Goal: Task Accomplishment & Management: Use online tool/utility

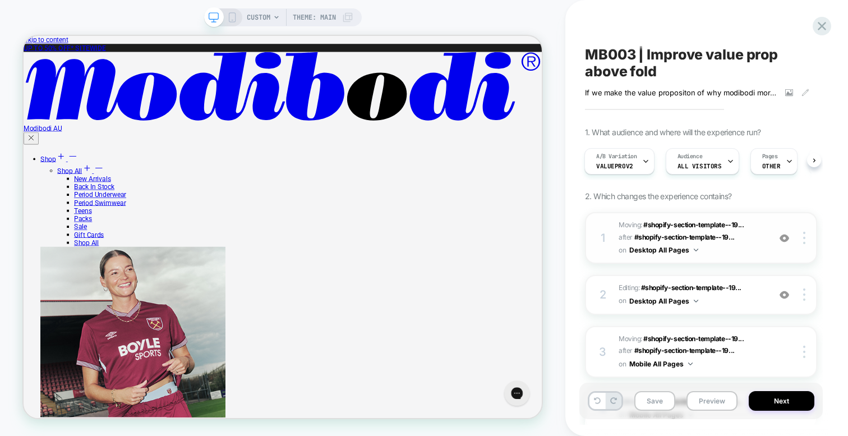
click at [709, 248] on span "Moving: #shopify-section-template--19... #shopify-section-template--19568008331…" at bounding box center [691, 238] width 145 height 38
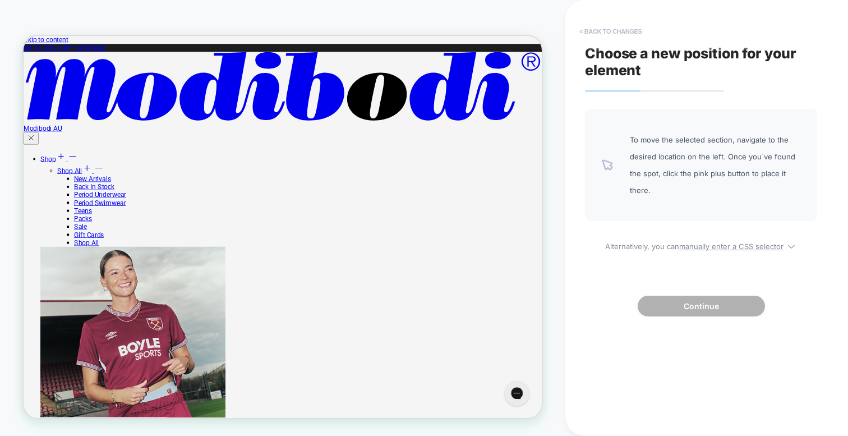
click at [616, 27] on button "< Back to changes" at bounding box center [611, 31] width 74 height 18
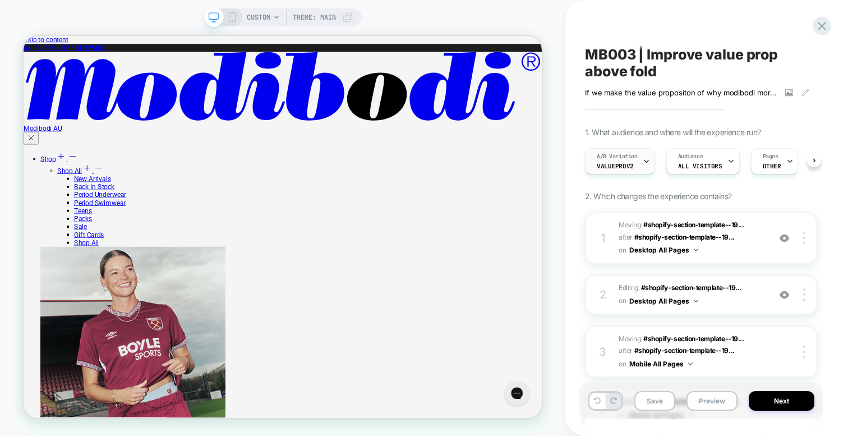
scroll to position [0, 1]
click at [694, 301] on img at bounding box center [696, 301] width 4 height 3
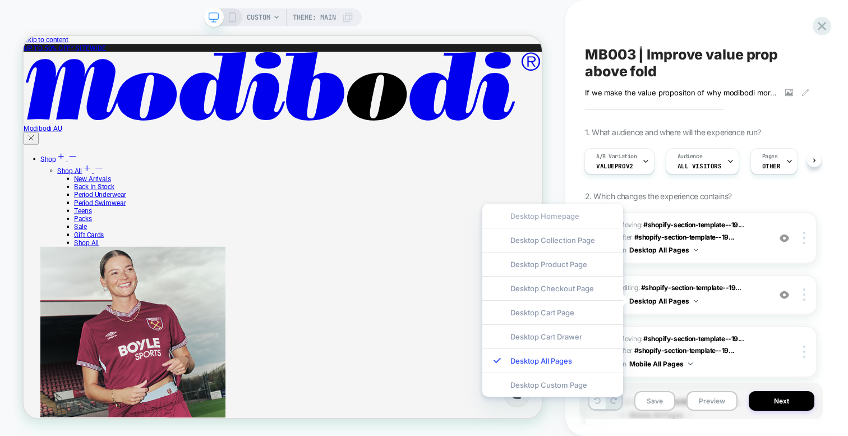
click at [572, 216] on div "Desktop Homepage" at bounding box center [553, 216] width 141 height 24
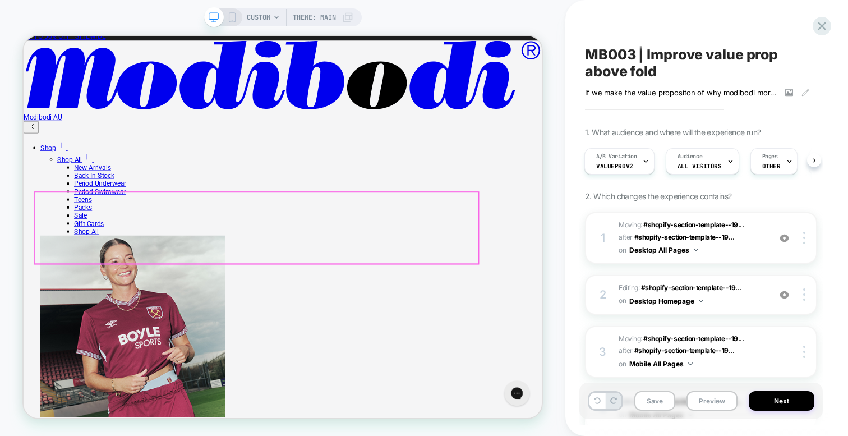
scroll to position [7, 0]
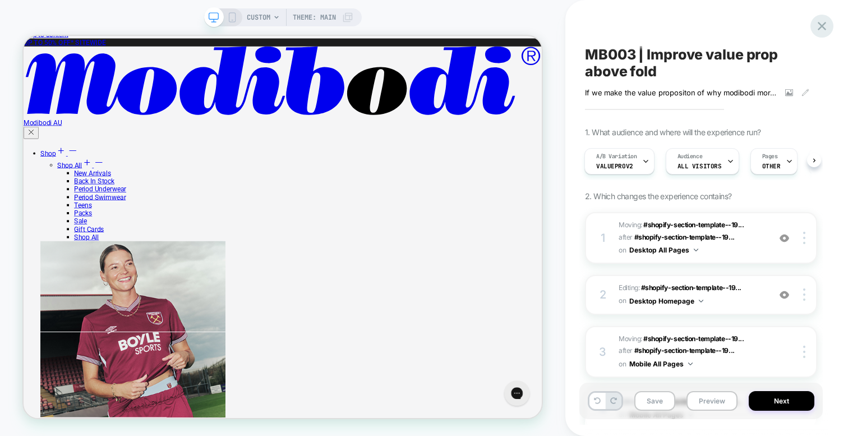
click at [816, 29] on icon at bounding box center [822, 26] width 15 height 15
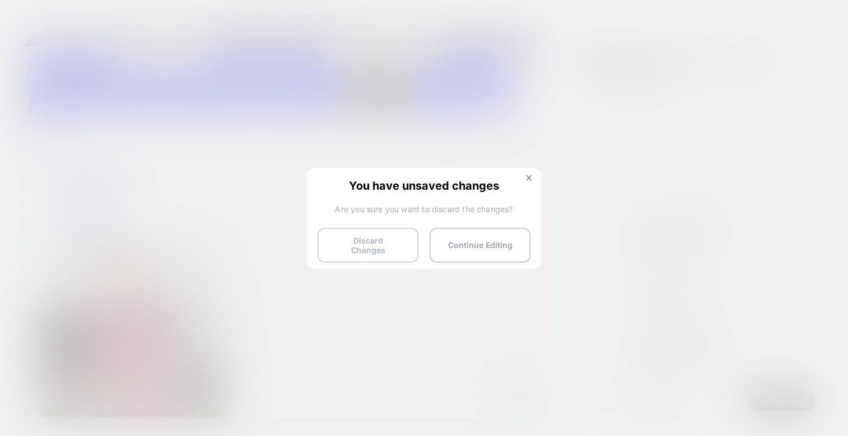
click at [381, 237] on button "Discard Changes" at bounding box center [368, 245] width 101 height 35
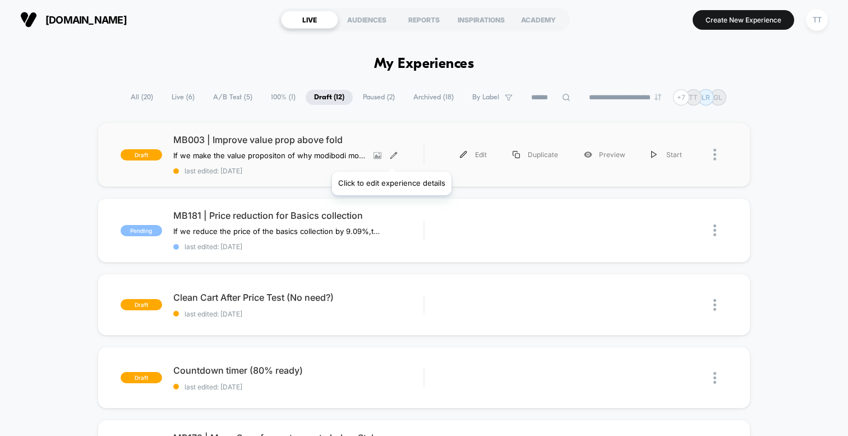
click at [391, 158] on icon at bounding box center [394, 155] width 6 height 6
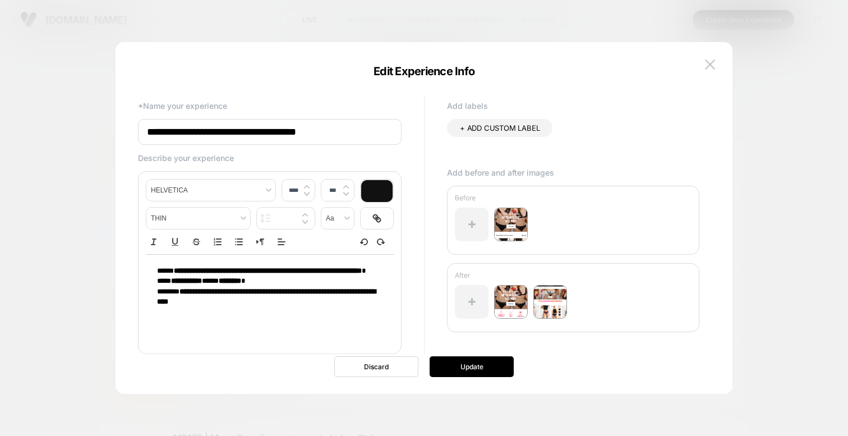
scroll to position [23, 0]
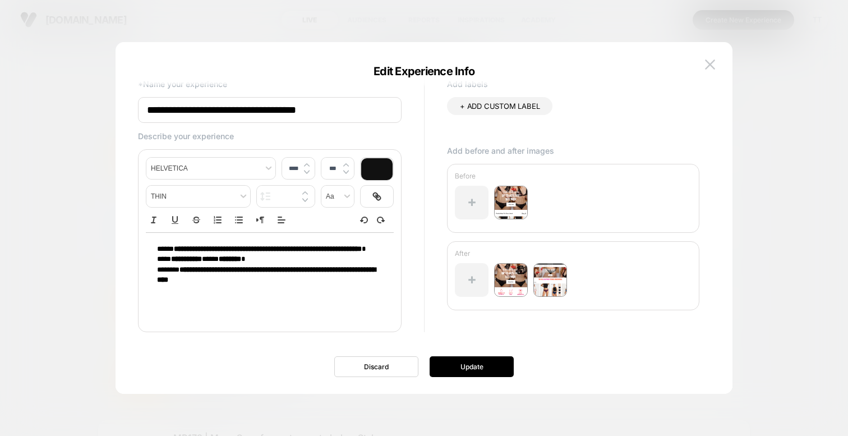
click at [514, 278] on img at bounding box center [511, 280] width 34 height 34
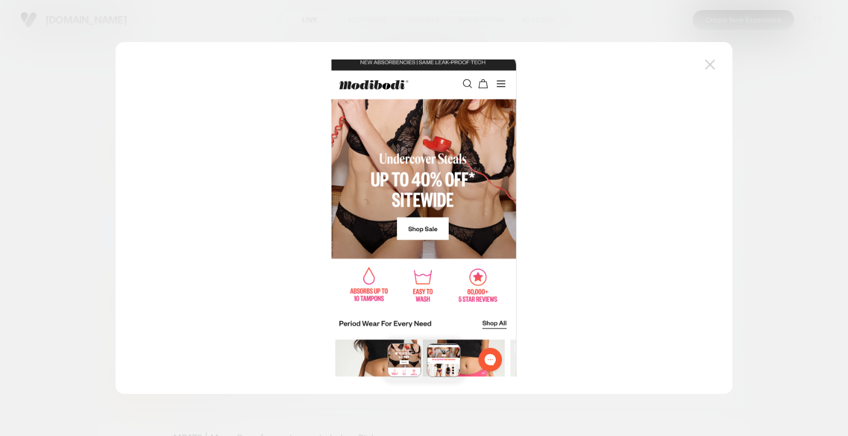
click at [711, 65] on img at bounding box center [710, 64] width 10 height 10
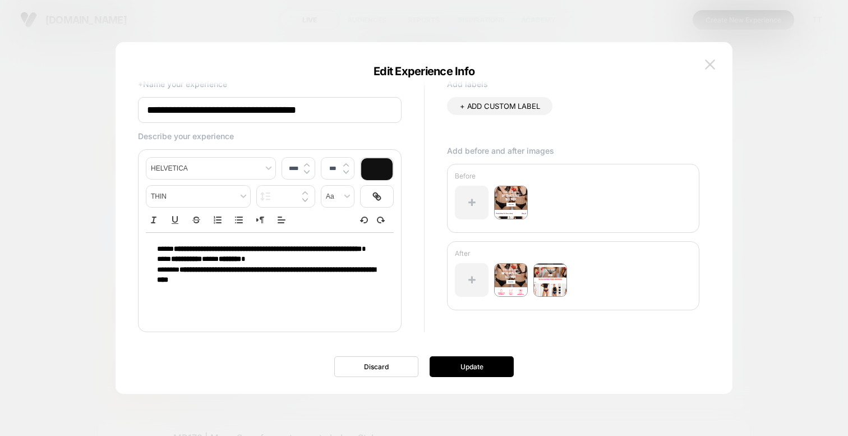
click at [714, 60] on img at bounding box center [710, 64] width 10 height 10
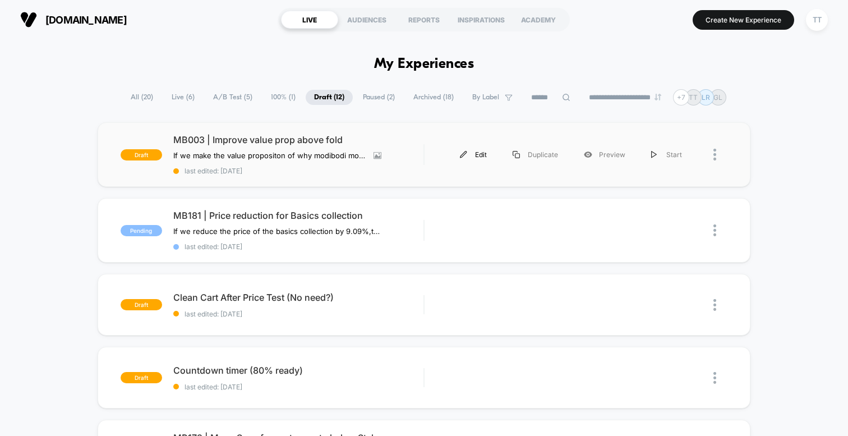
click at [475, 152] on div "Edit" at bounding box center [473, 154] width 53 height 25
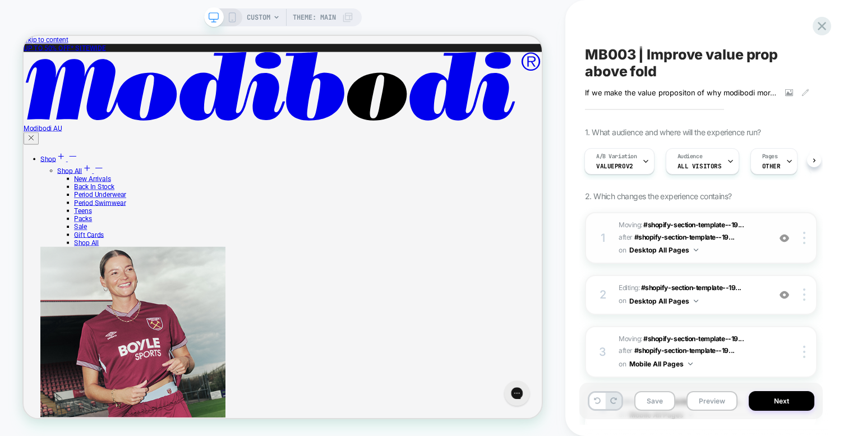
click at [699, 248] on span "Moving: #shopify-section-template--19... #shopify-section-template--19568008331…" at bounding box center [691, 238] width 145 height 38
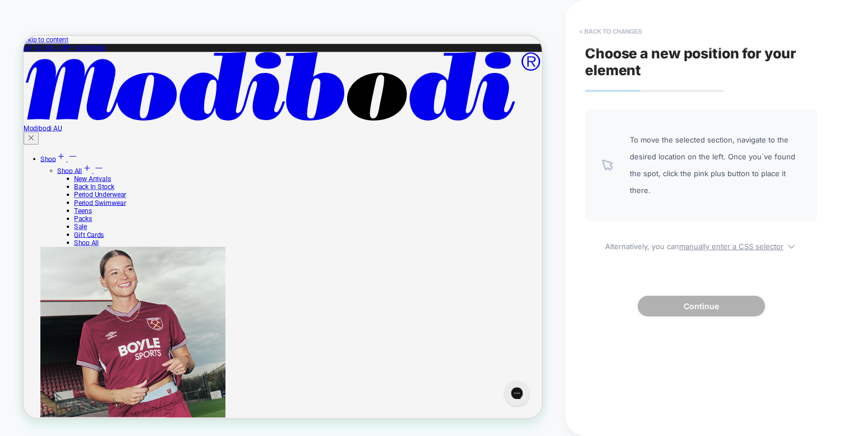
click at [628, 25] on button "< Back to changes" at bounding box center [611, 31] width 74 height 18
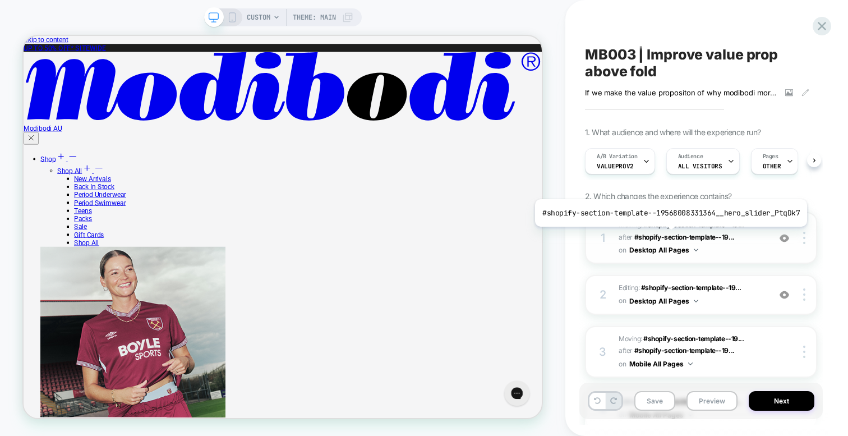
scroll to position [0, 1]
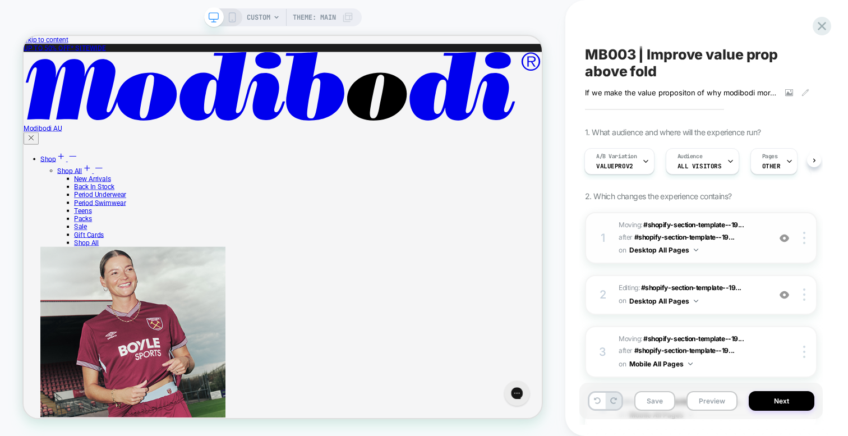
click at [783, 238] on img at bounding box center [785, 238] width 10 height 10
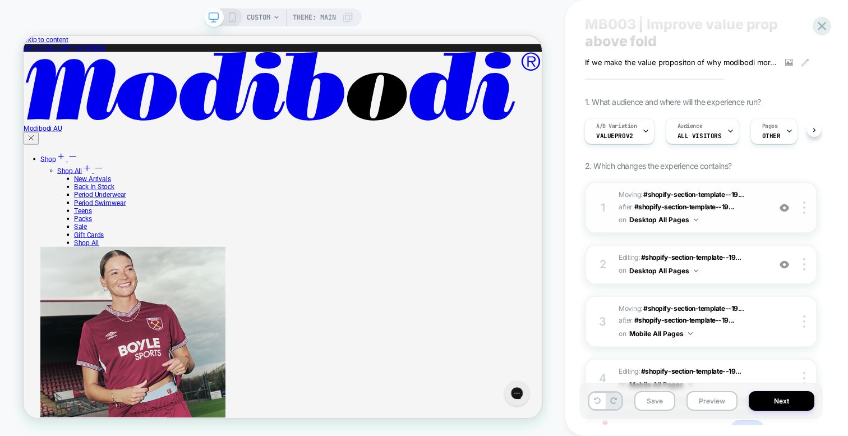
scroll to position [36, 0]
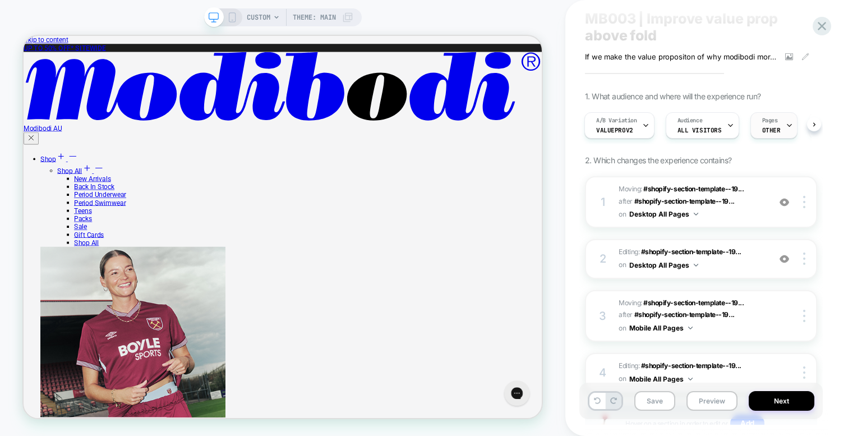
click at [779, 128] on div "Pages OTHER" at bounding box center [771, 125] width 41 height 25
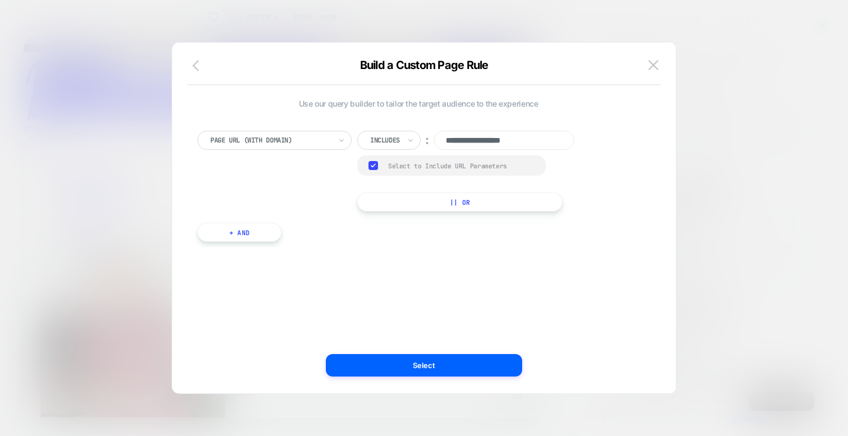
click at [194, 66] on icon "button" at bounding box center [195, 65] width 7 height 11
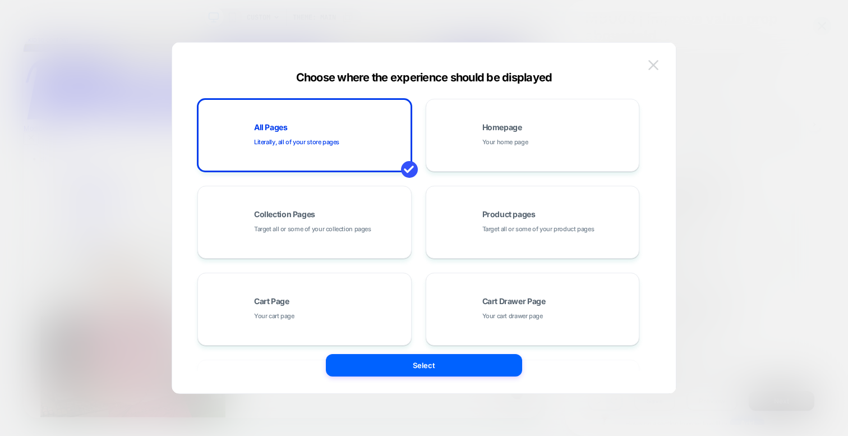
click at [651, 62] on img at bounding box center [654, 65] width 10 height 10
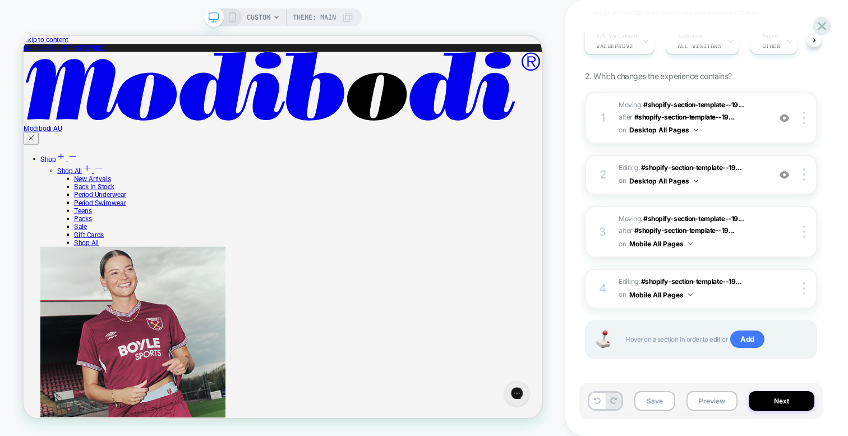
scroll to position [126, 0]
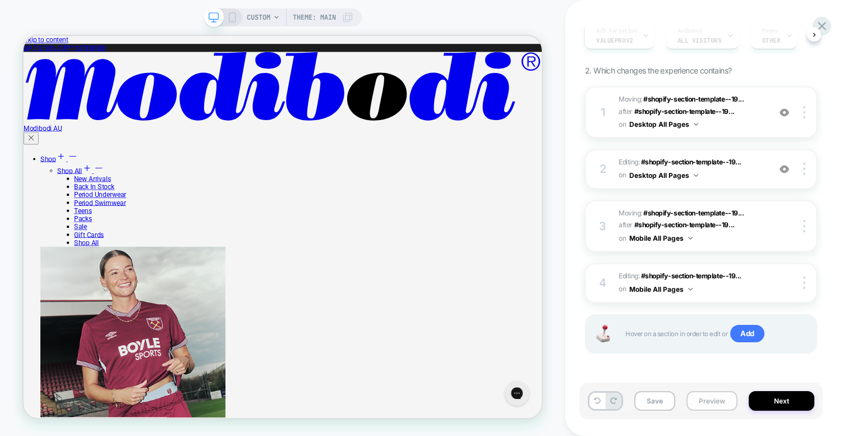
click at [703, 394] on button "Preview" at bounding box center [712, 401] width 51 height 20
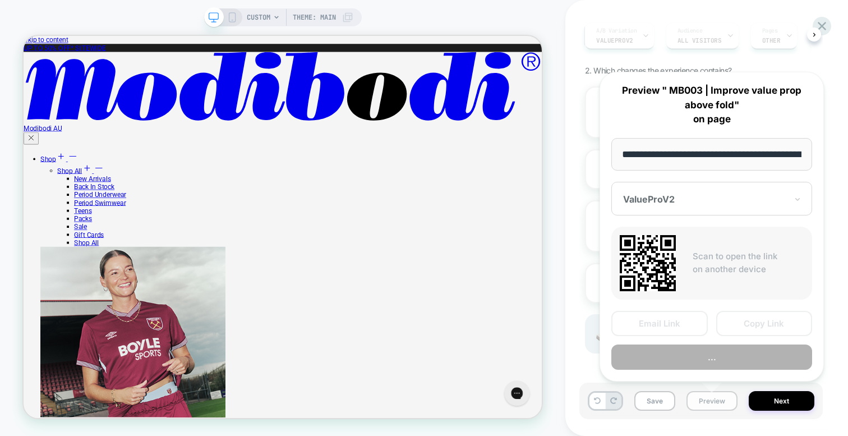
scroll to position [0, 1633]
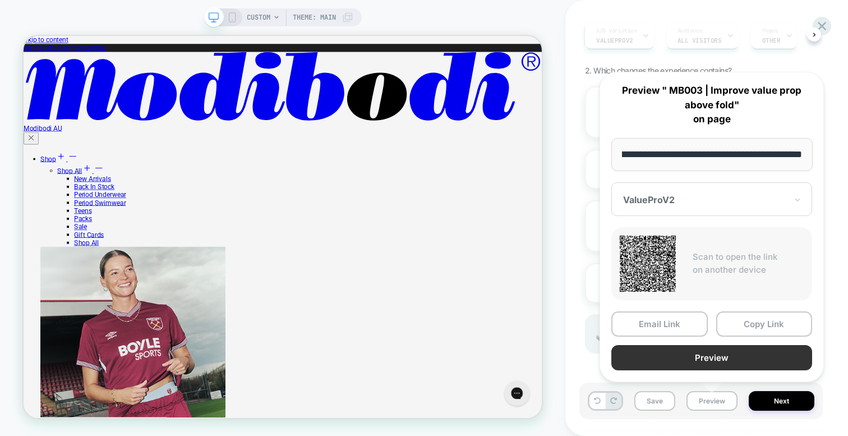
click at [708, 353] on button "Preview" at bounding box center [712, 357] width 201 height 25
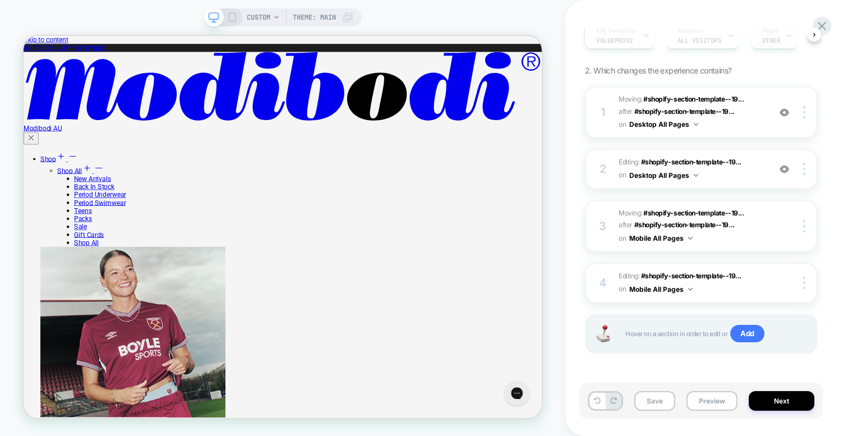
click at [773, 37] on span "OTHER" at bounding box center [772, 40] width 19 height 8
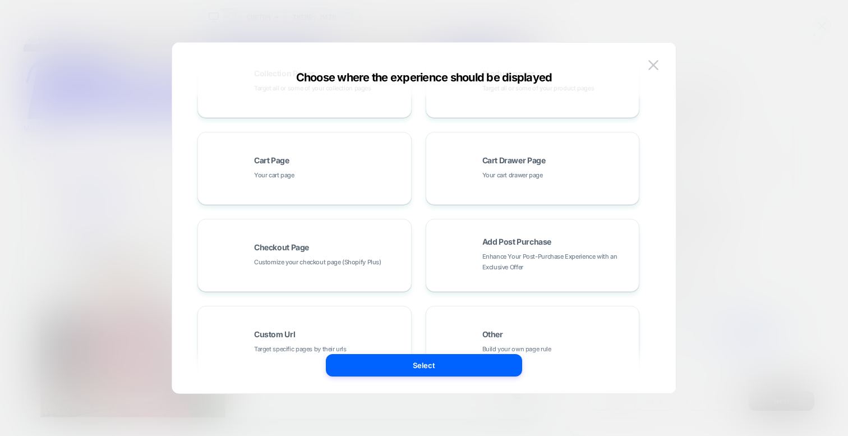
scroll to position [182, 0]
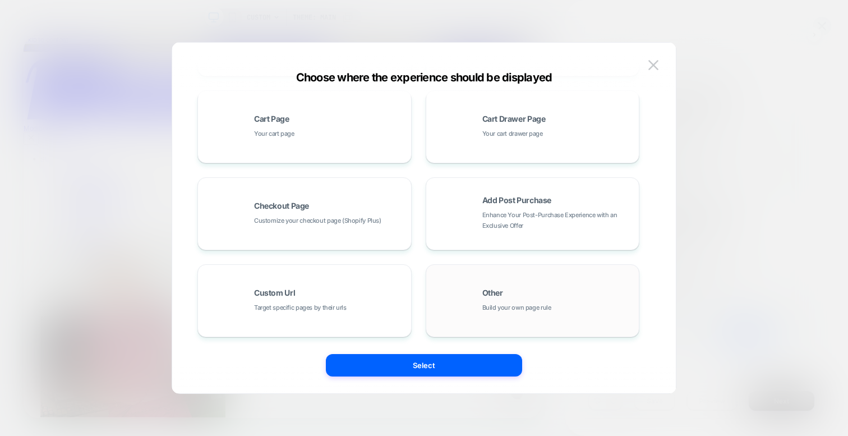
click at [490, 292] on span "Other" at bounding box center [493, 293] width 21 height 8
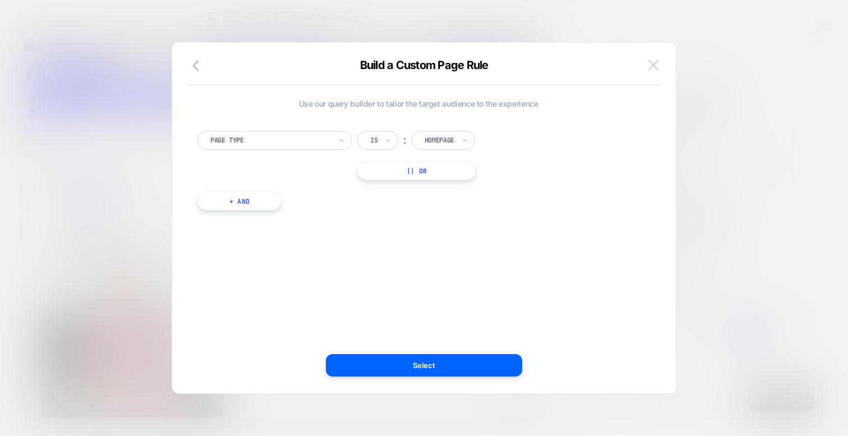
click at [655, 68] on img at bounding box center [654, 65] width 10 height 10
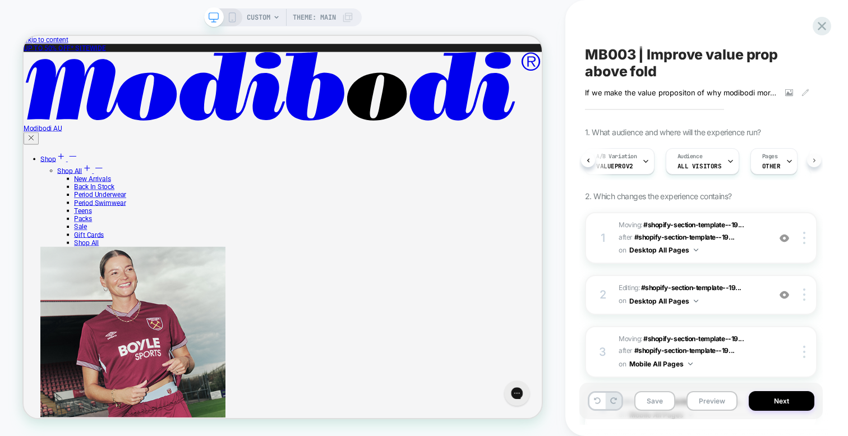
click at [812, 160] on icon at bounding box center [814, 160] width 4 height 4
click at [784, 235] on img at bounding box center [785, 238] width 10 height 10
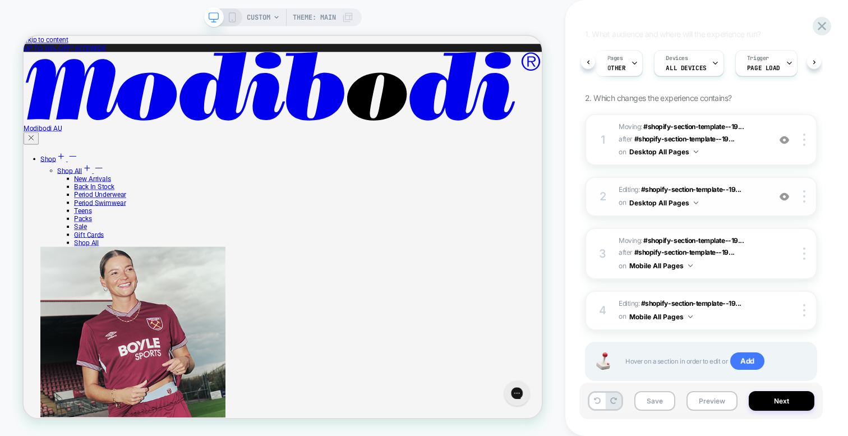
scroll to position [126, 0]
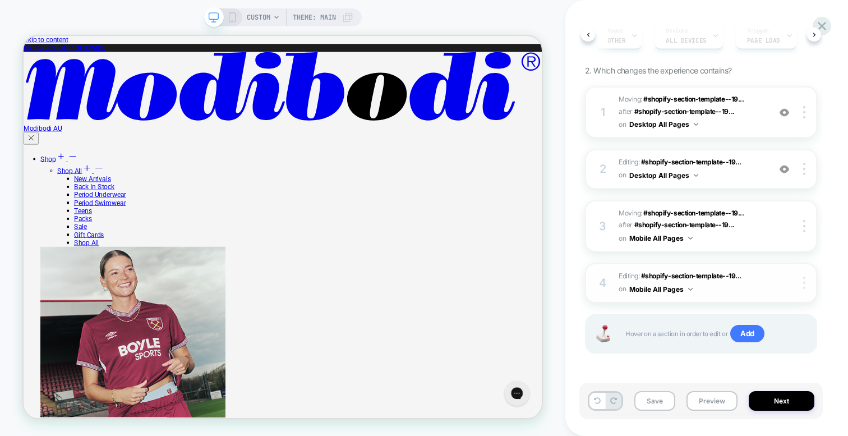
click at [807, 278] on div at bounding box center [806, 283] width 21 height 12
click at [717, 406] on button "Preview" at bounding box center [712, 401] width 51 height 20
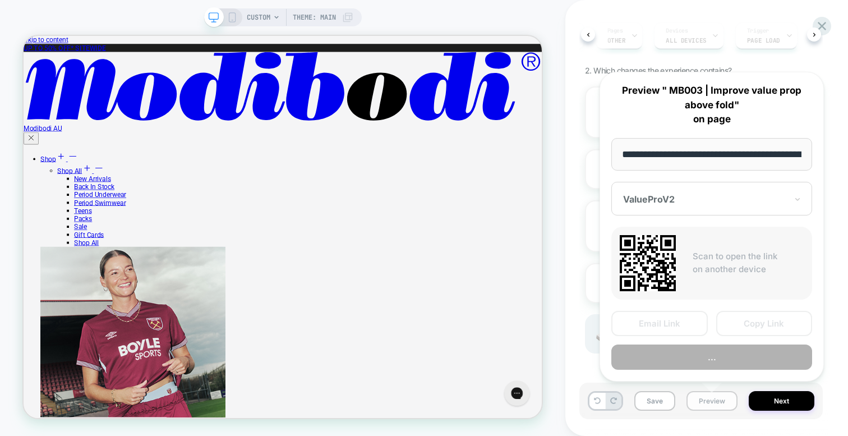
scroll to position [0, 1633]
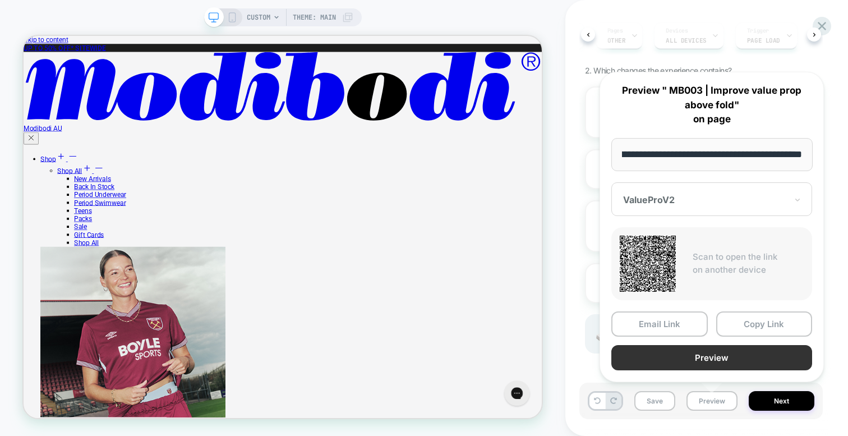
click at [710, 358] on button "Preview" at bounding box center [712, 357] width 201 height 25
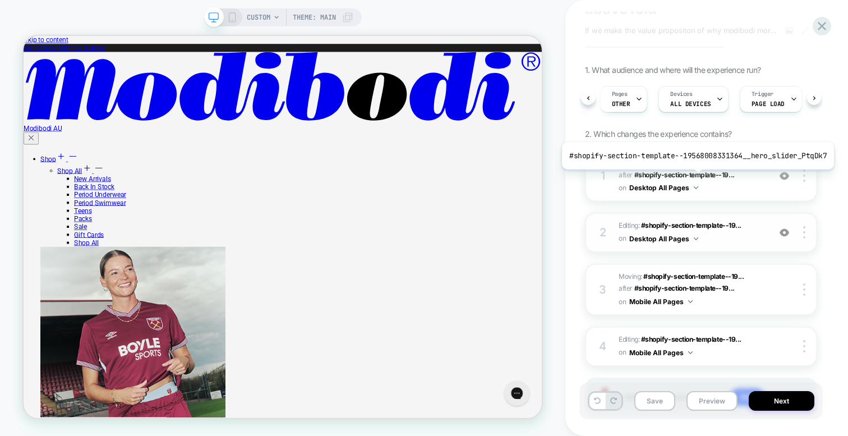
scroll to position [59, 0]
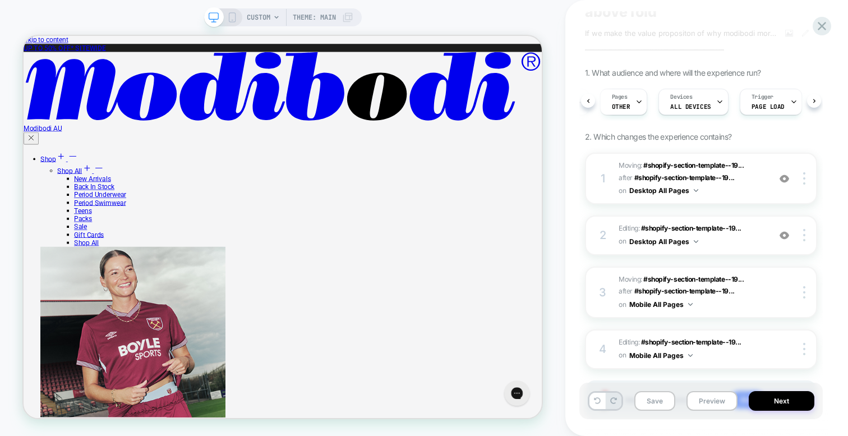
click at [595, 104] on div "A/B Variation ValueProV2 Audience All Visitors Pages OTHER Devices ALL DEVICES …" at bounding box center [696, 102] width 232 height 38
click at [584, 99] on button at bounding box center [588, 101] width 14 height 14
click at [779, 104] on div "Pages OTHER" at bounding box center [772, 101] width 41 height 25
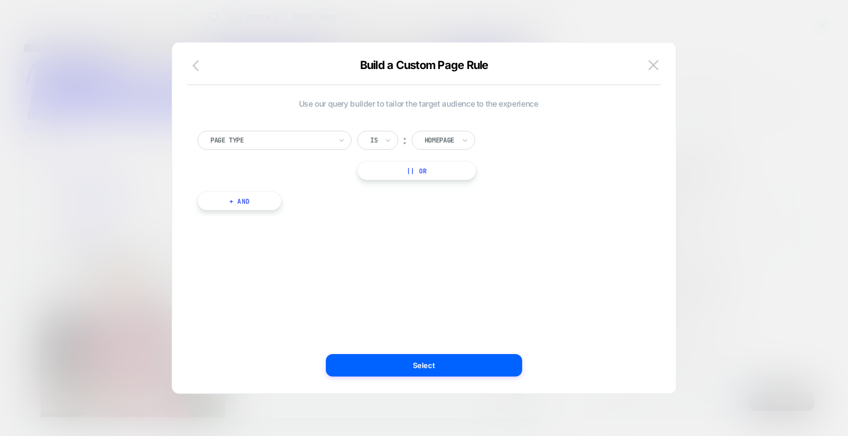
click at [198, 69] on icon "button" at bounding box center [198, 65] width 13 height 13
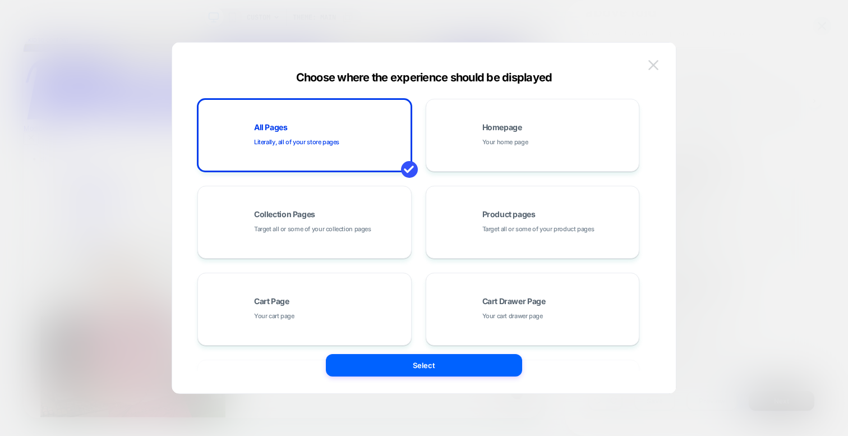
click at [646, 64] on button at bounding box center [653, 65] width 17 height 17
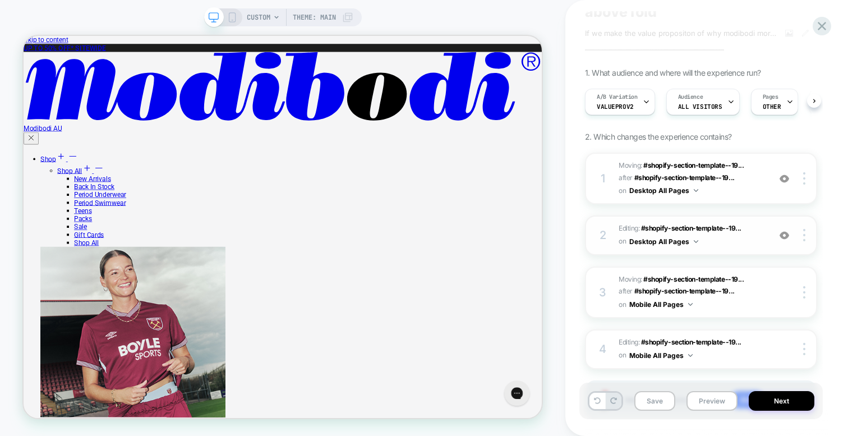
click at [718, 237] on span "Editing : #shopify-section-template--19... #shopify-section-template--195680083…" at bounding box center [691, 235] width 145 height 26
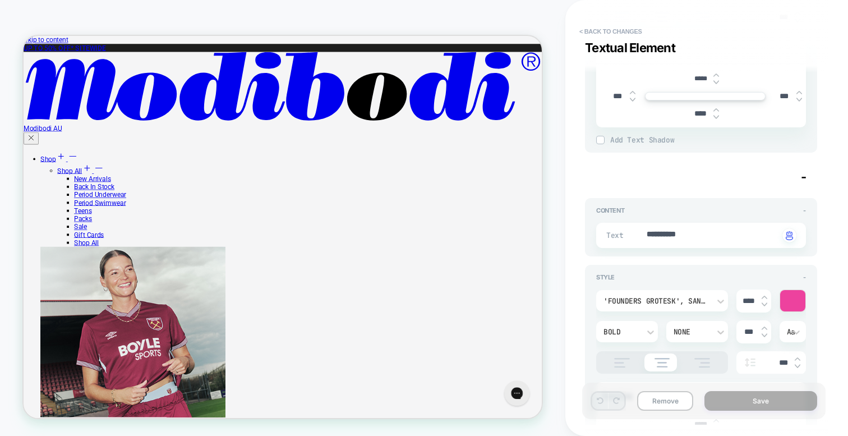
scroll to position [467, 0]
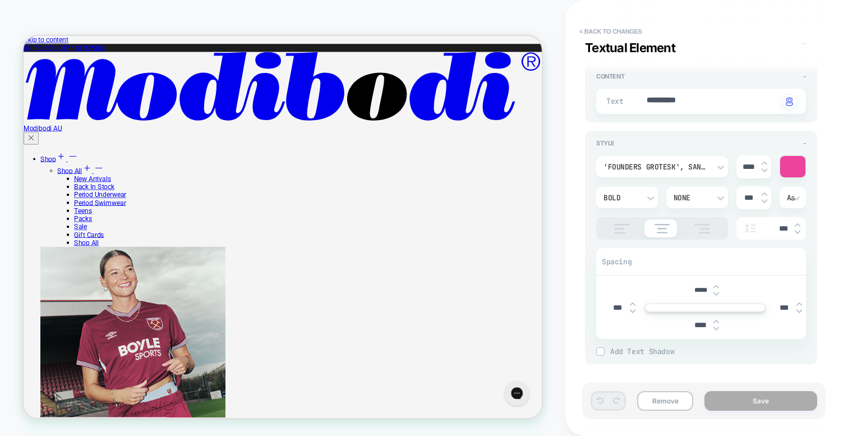
type textarea "*"
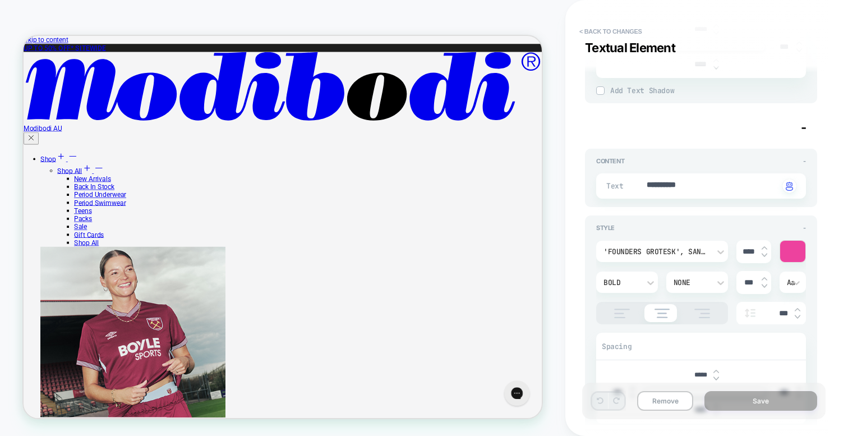
scroll to position [346, 0]
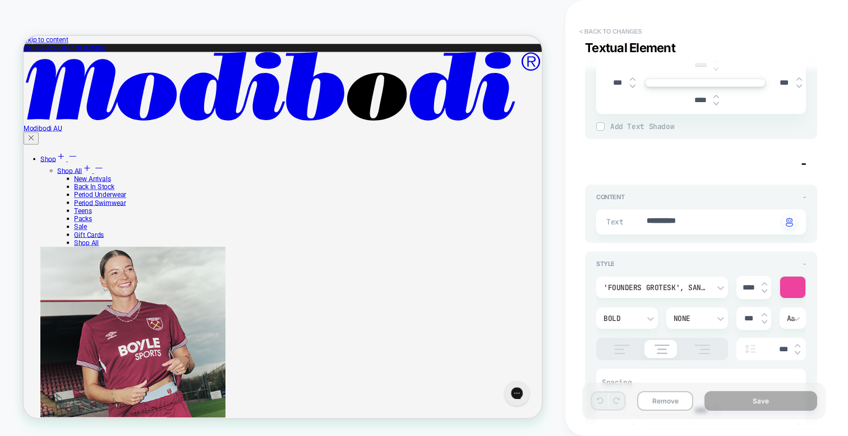
click at [628, 35] on button "< Back to changes" at bounding box center [611, 31] width 74 height 18
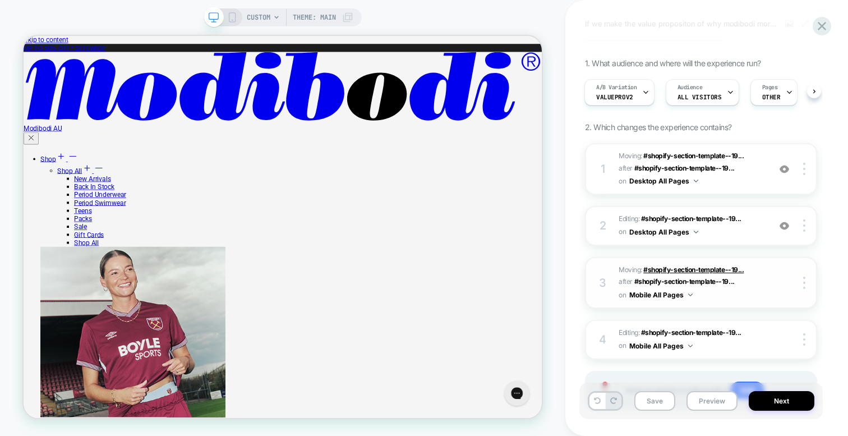
scroll to position [82, 0]
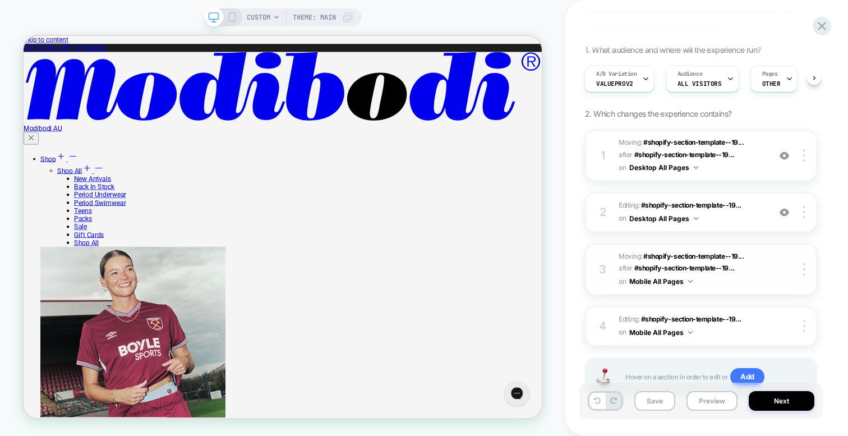
click at [722, 281] on span "Moving: #shopify-section-template--19... #shopify-section-template--19568008331…" at bounding box center [691, 269] width 145 height 38
click at [677, 281] on button "Mobile All Pages" at bounding box center [661, 281] width 63 height 14
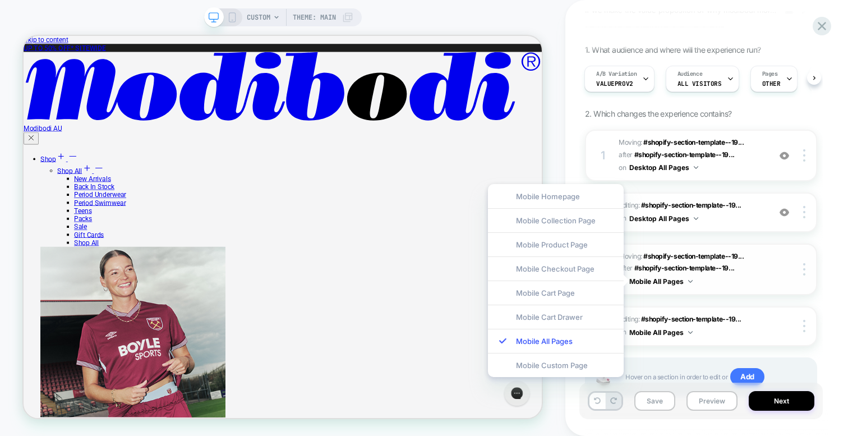
click at [732, 288] on div "3 Moving: #shopify-section-template--19... #shopify-section-template--195680083…" at bounding box center [701, 270] width 232 height 52
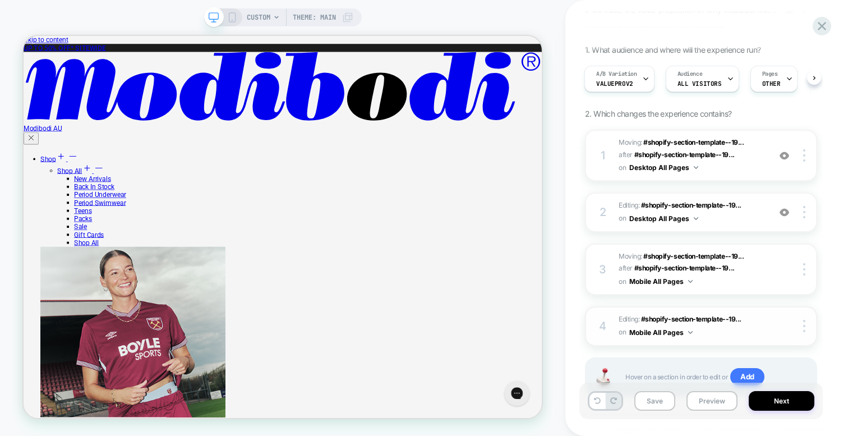
click at [687, 330] on button "Mobile All Pages" at bounding box center [661, 332] width 63 height 14
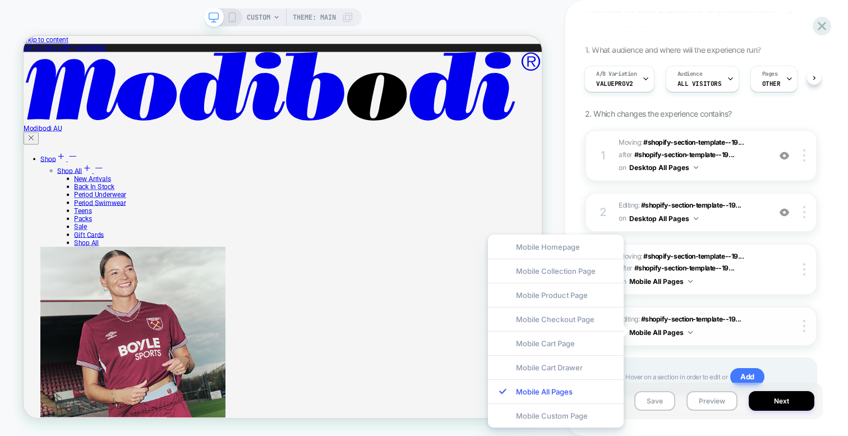
click at [732, 337] on span "Editing : #shopify-section-template--19... #shopify-section-template--195680083…" at bounding box center [691, 326] width 145 height 26
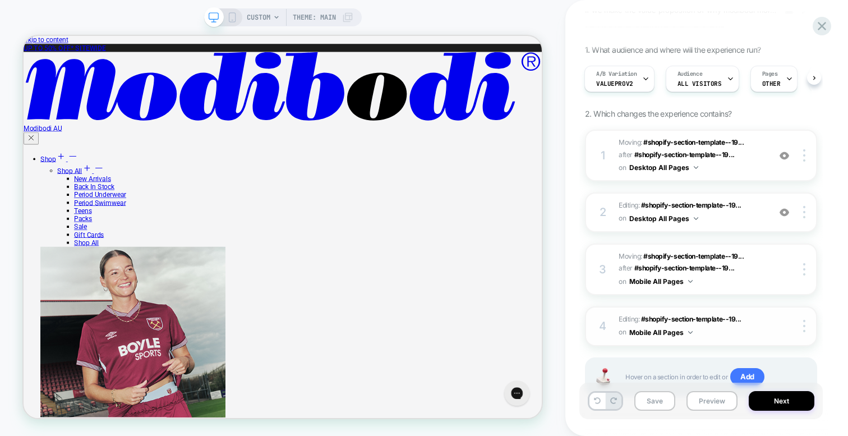
scroll to position [126, 0]
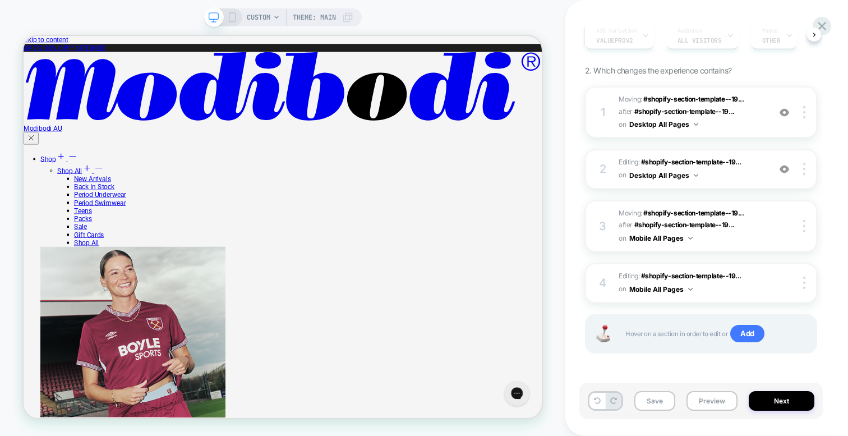
click at [279, 16] on icon at bounding box center [276, 17] width 7 height 7
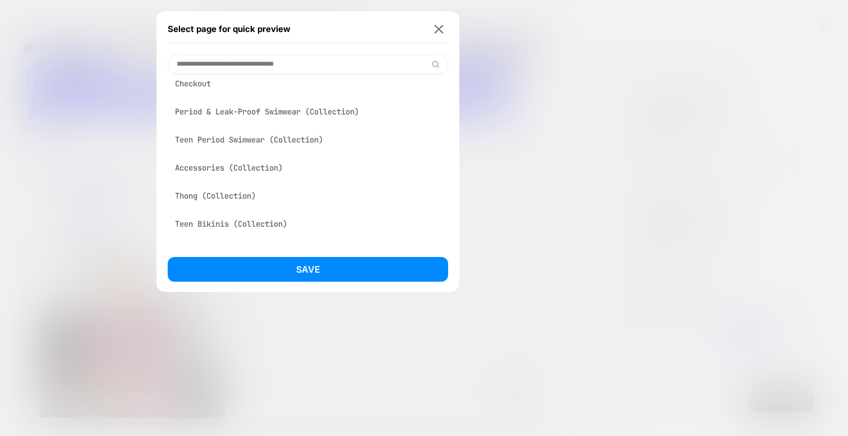
scroll to position [0, 0]
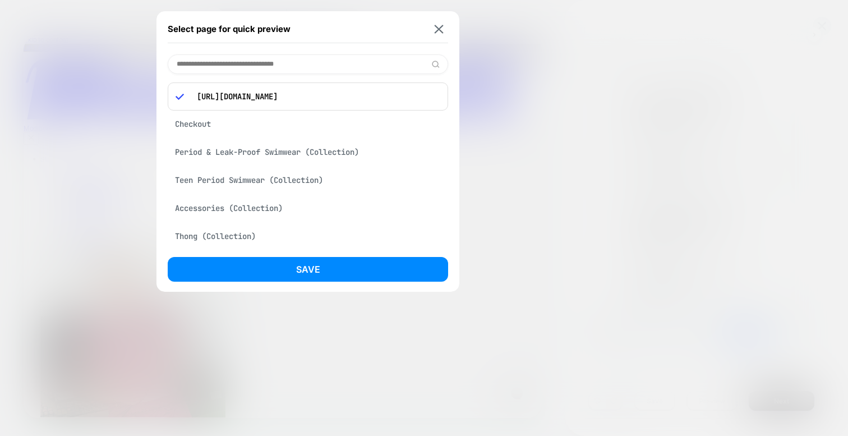
click at [282, 150] on div "Period & Leak-Proof Swimwear (Collection)" at bounding box center [308, 151] width 281 height 21
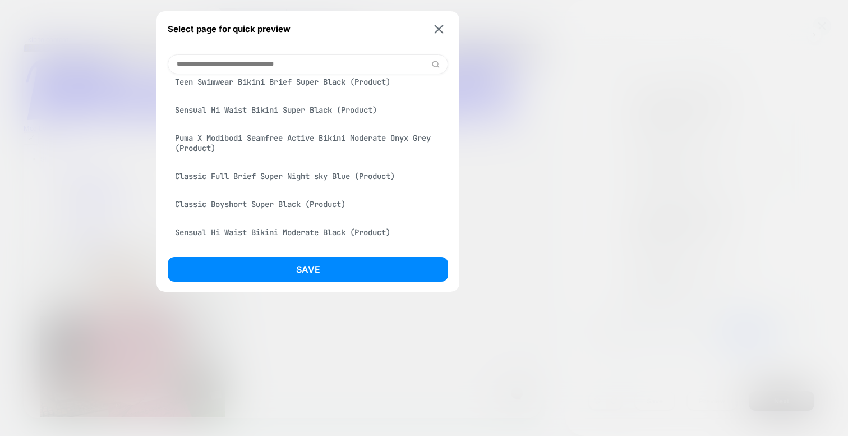
scroll to position [539, 0]
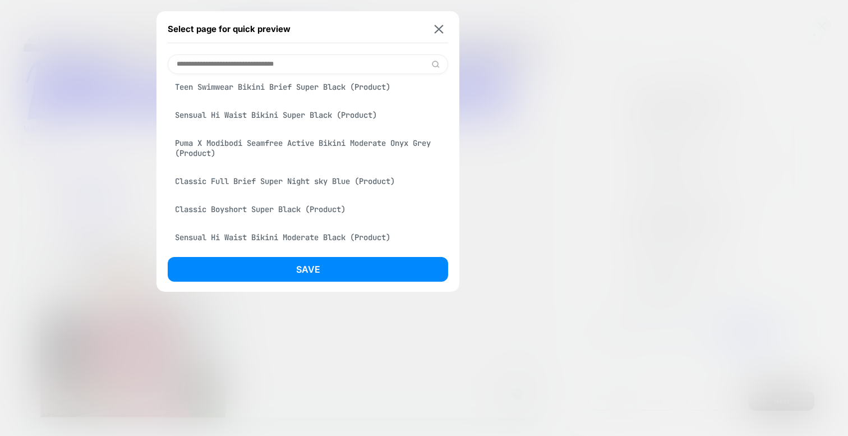
click at [325, 64] on input at bounding box center [308, 64] width 281 height 20
type input "***"
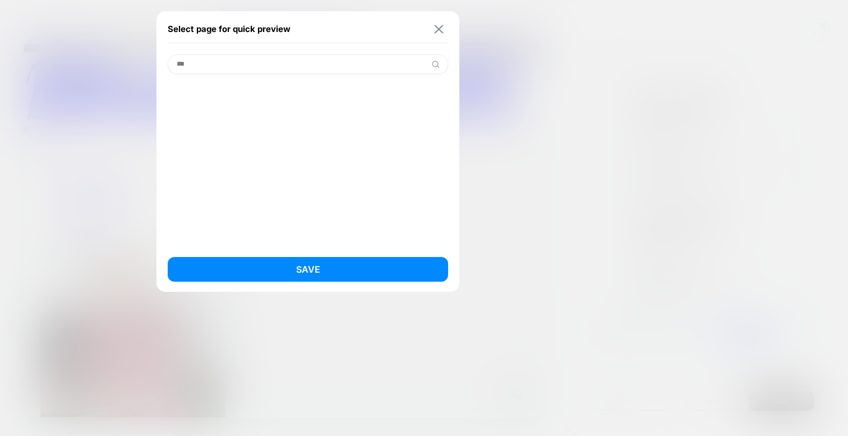
click at [432, 26] on button at bounding box center [439, 29] width 14 height 10
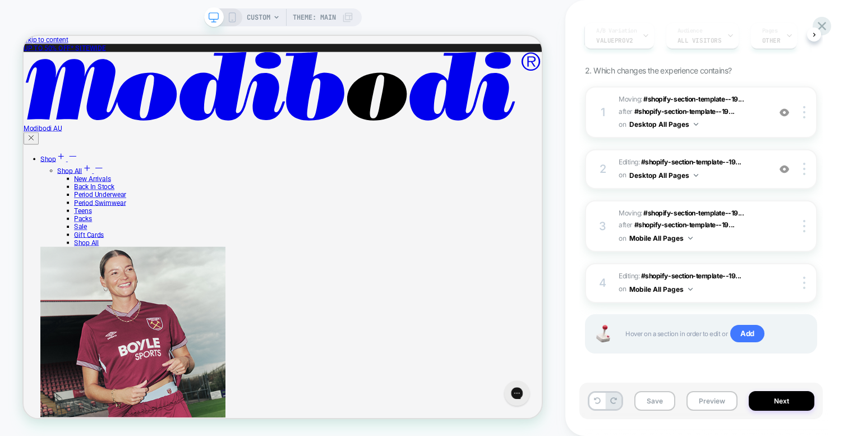
scroll to position [0, 5]
click at [825, 26] on icon at bounding box center [822, 26] width 15 height 15
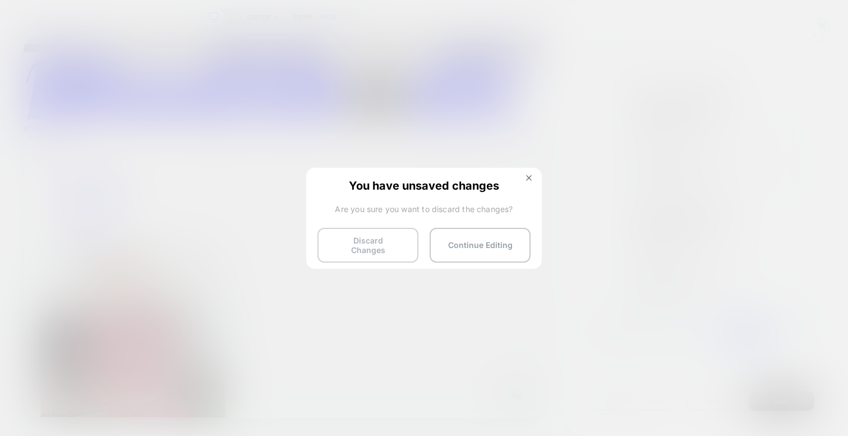
click at [388, 246] on button "Discard Changes" at bounding box center [368, 245] width 101 height 35
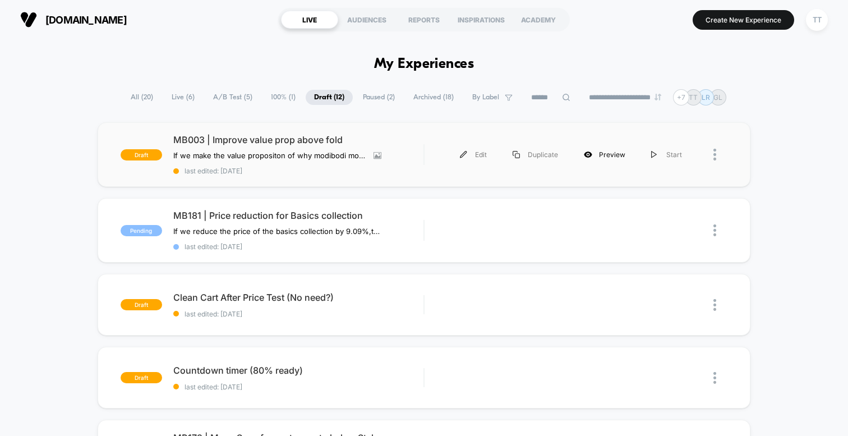
click at [614, 155] on div "Preview" at bounding box center [604, 154] width 67 height 25
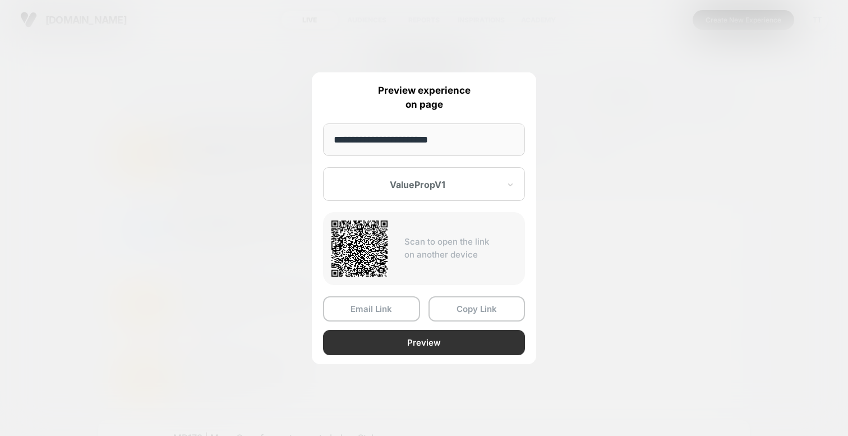
click at [429, 343] on button "Preview" at bounding box center [424, 342] width 202 height 25
